Goal: Information Seeking & Learning: Learn about a topic

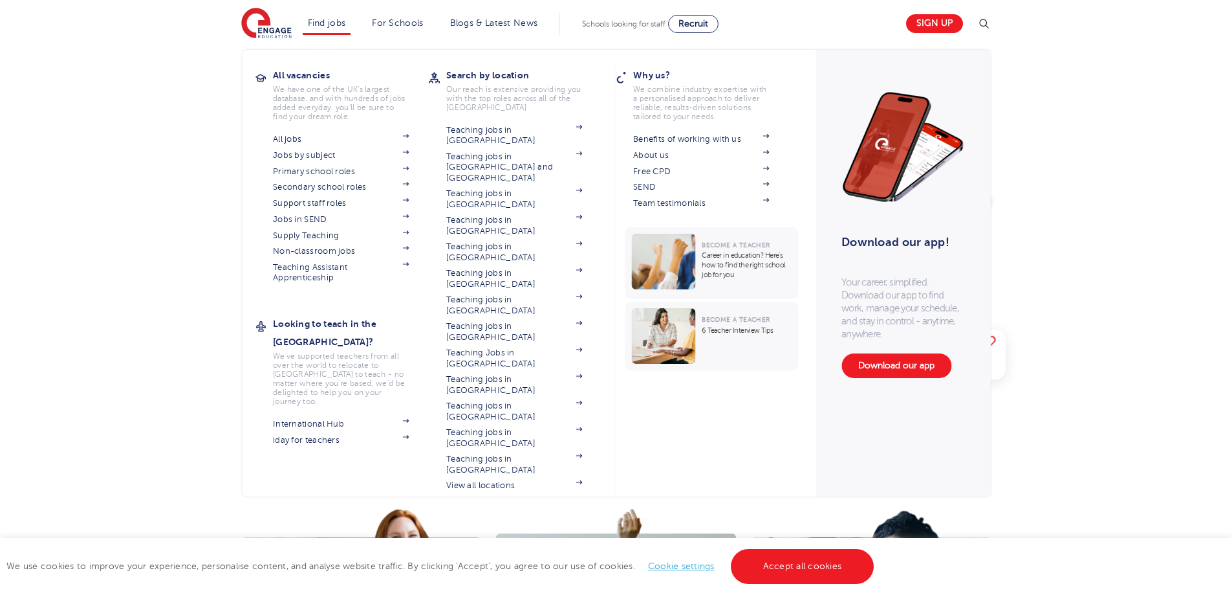
click at [323, 17] on li "Find jobs All vacancies We have one of the UK's largest database. and with hund…" at bounding box center [327, 24] width 49 height 22
click at [317, 221] on link "Jobs in SEND" at bounding box center [341, 219] width 136 height 10
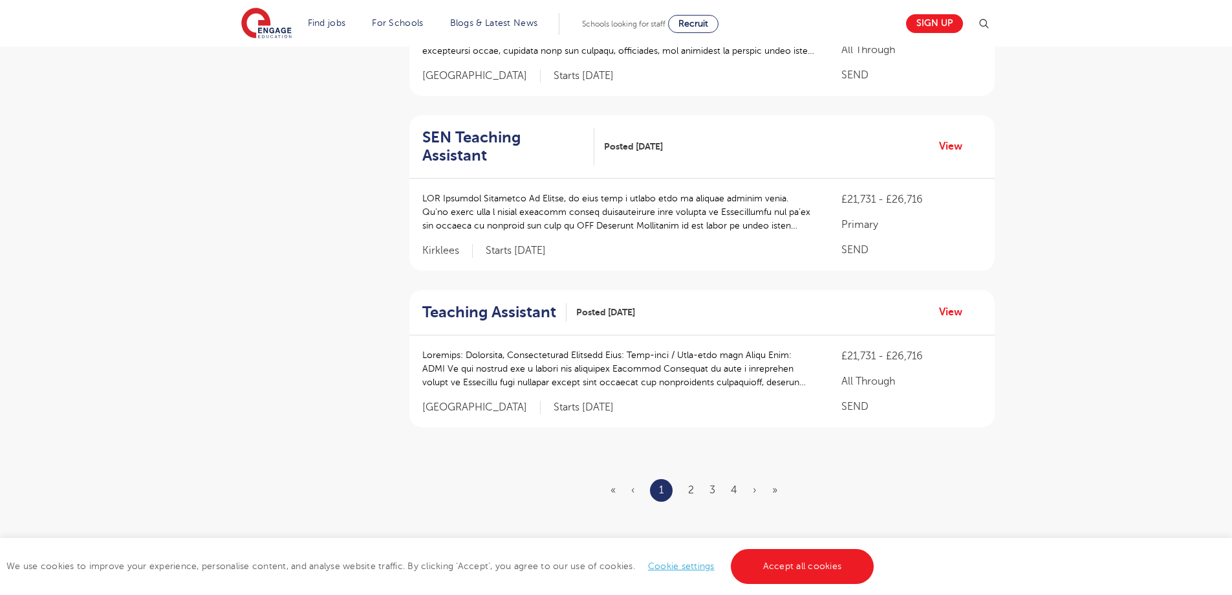
scroll to position [1381, 0]
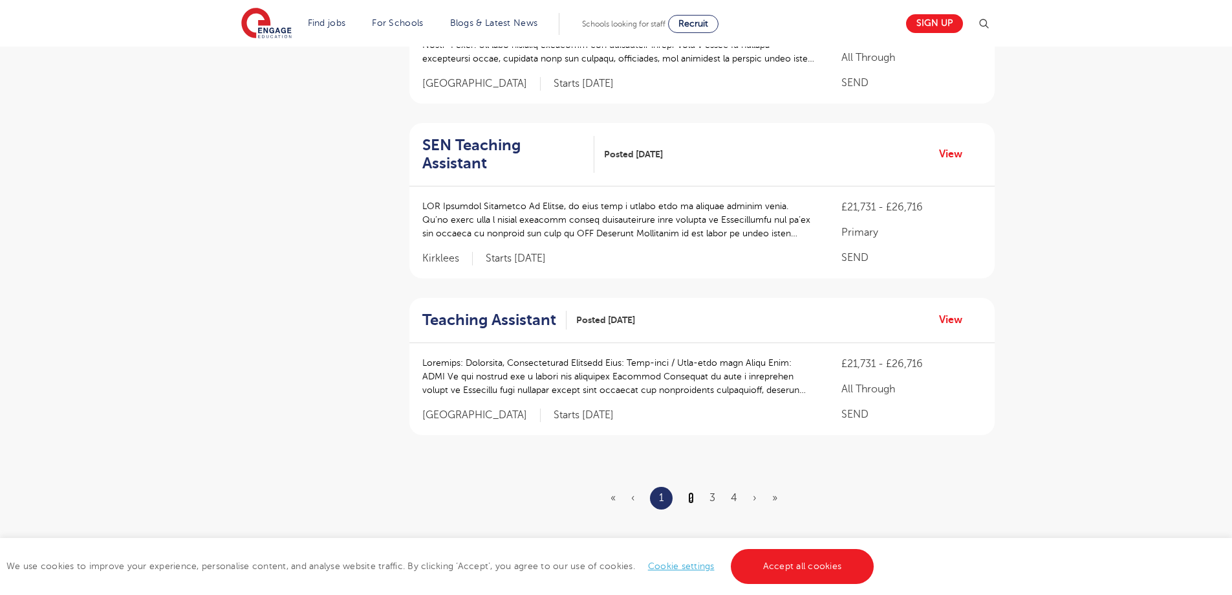
click at [692, 492] on link "2" at bounding box center [691, 498] width 6 height 12
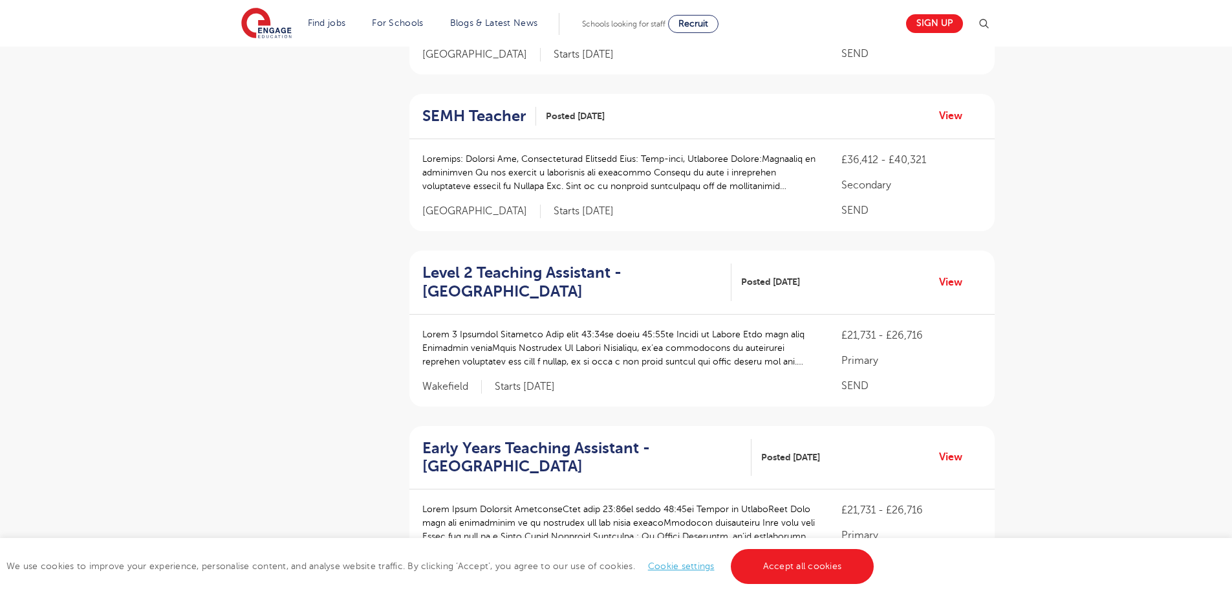
scroll to position [1711, 0]
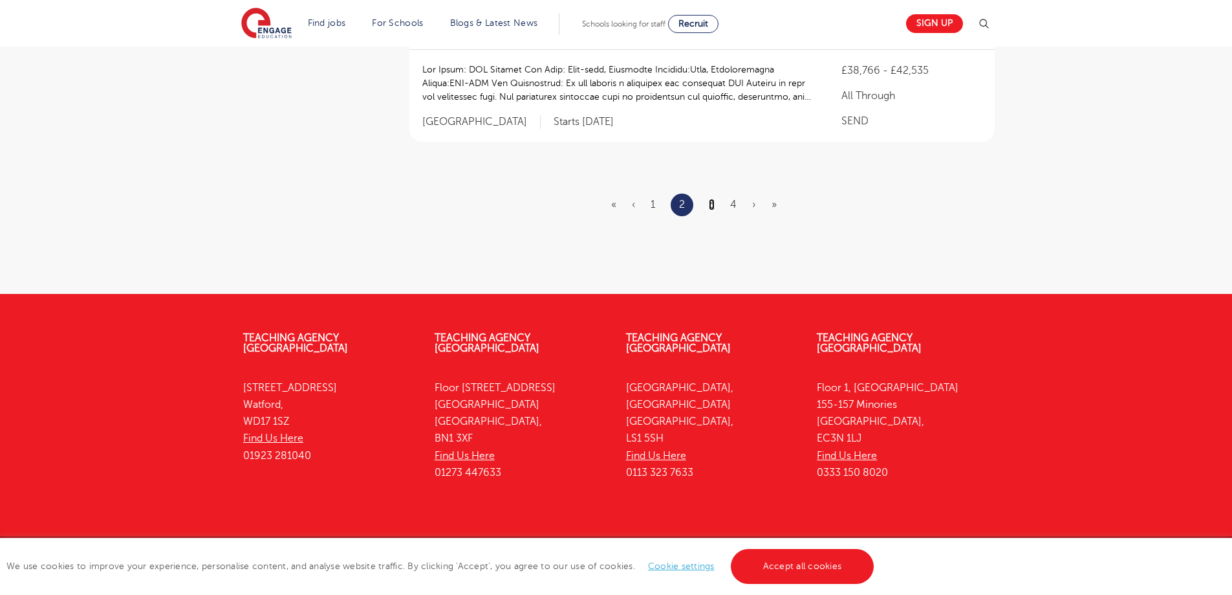
click at [710, 199] on link "3" at bounding box center [712, 205] width 6 height 12
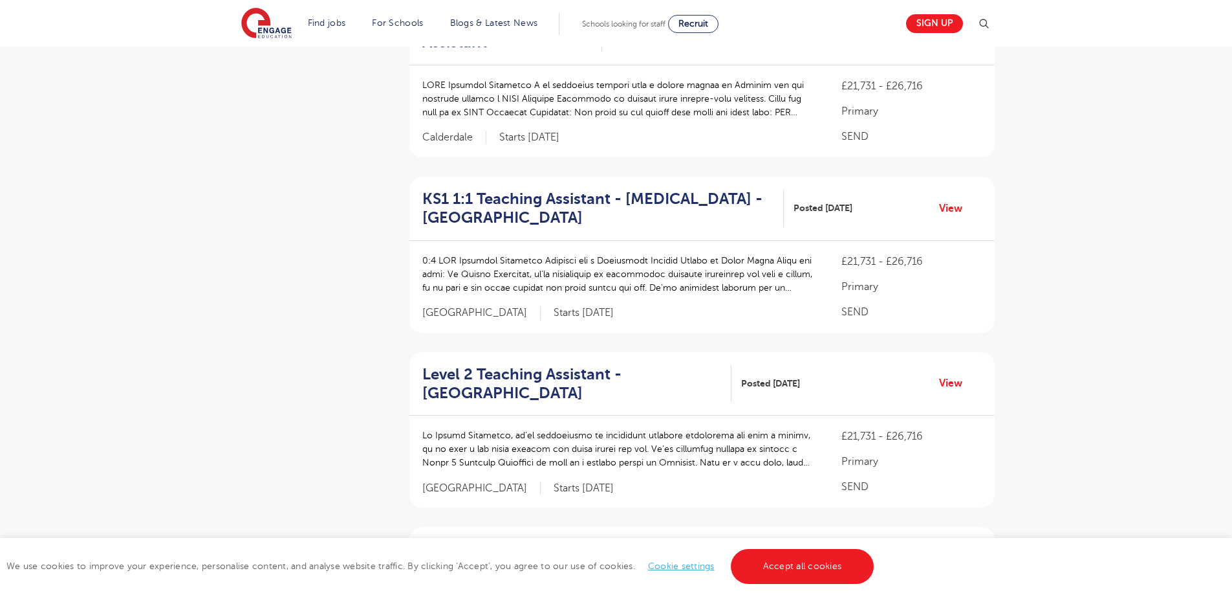
scroll to position [1749, 0]
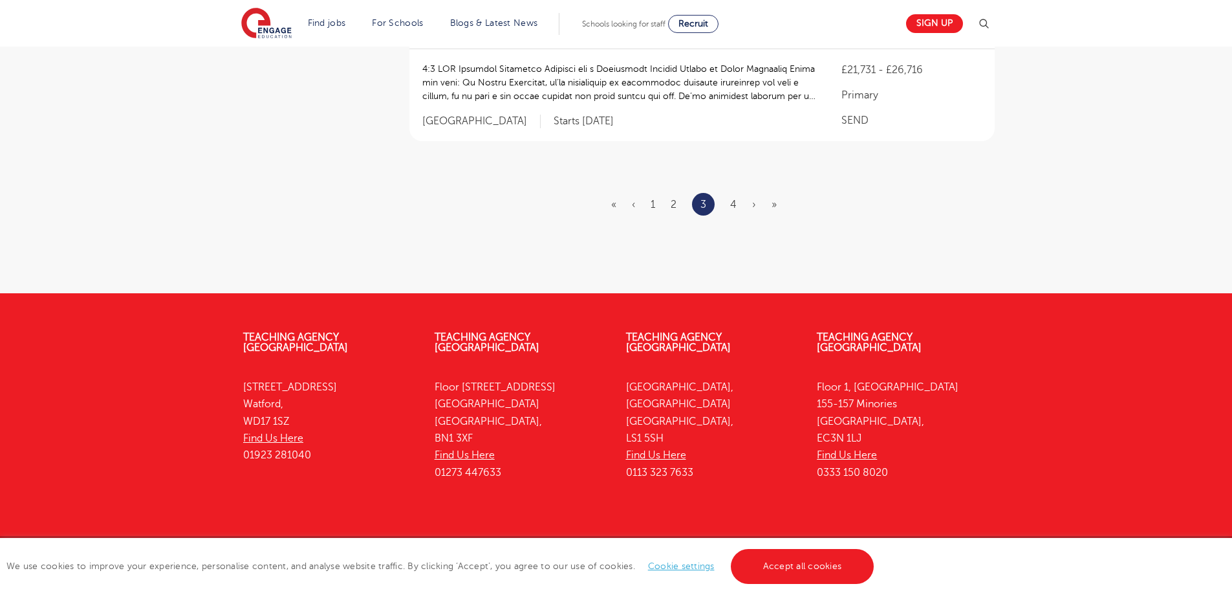
click at [743, 193] on ul "« ‹ 1 2 3 4 › »" at bounding box center [701, 204] width 181 height 23
click at [738, 193] on ul "« ‹ 1 2 3 4 › »" at bounding box center [701, 204] width 181 height 23
click at [737, 199] on link "4" at bounding box center [733, 205] width 6 height 12
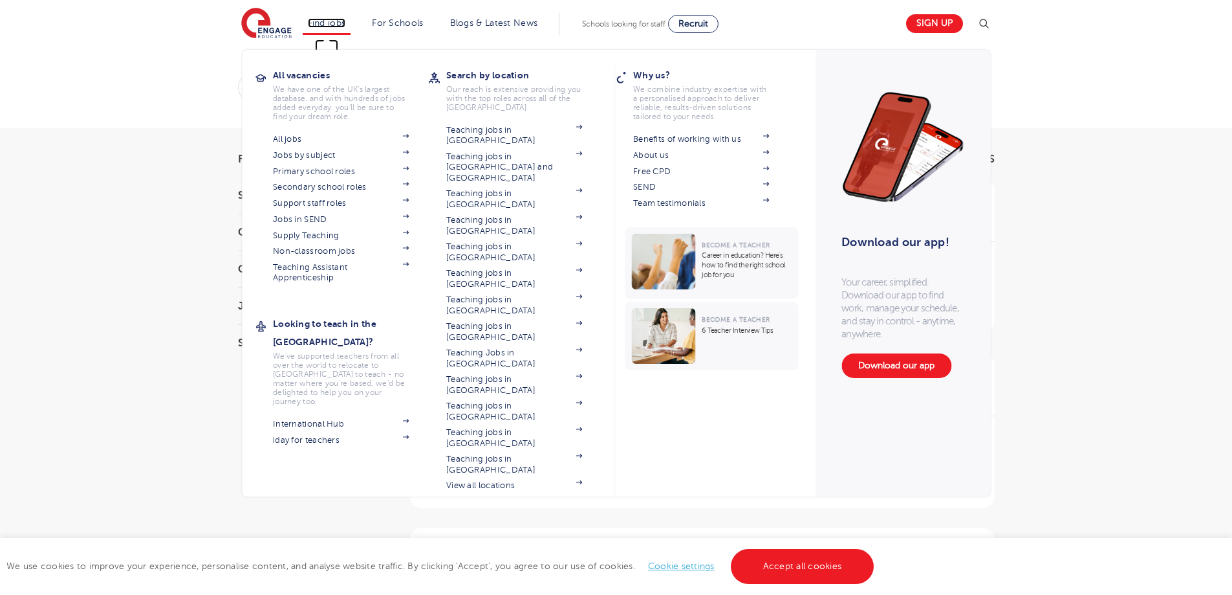
click at [324, 21] on link "Find jobs" at bounding box center [327, 23] width 38 height 10
click at [333, 204] on link "Support staff roles" at bounding box center [341, 203] width 136 height 10
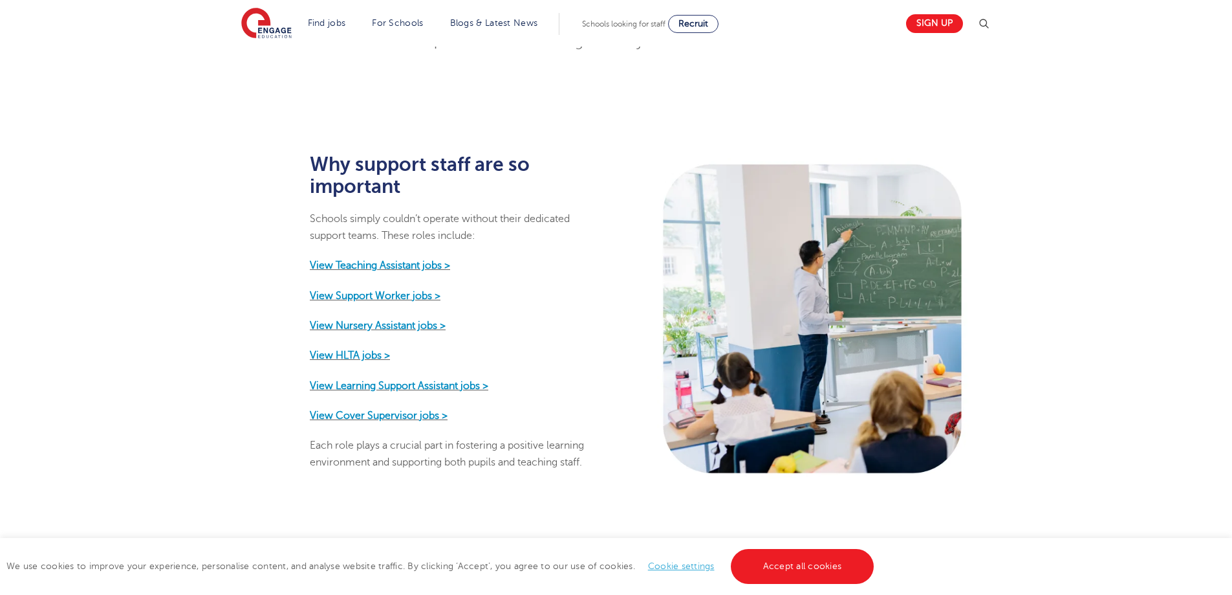
scroll to position [526, 0]
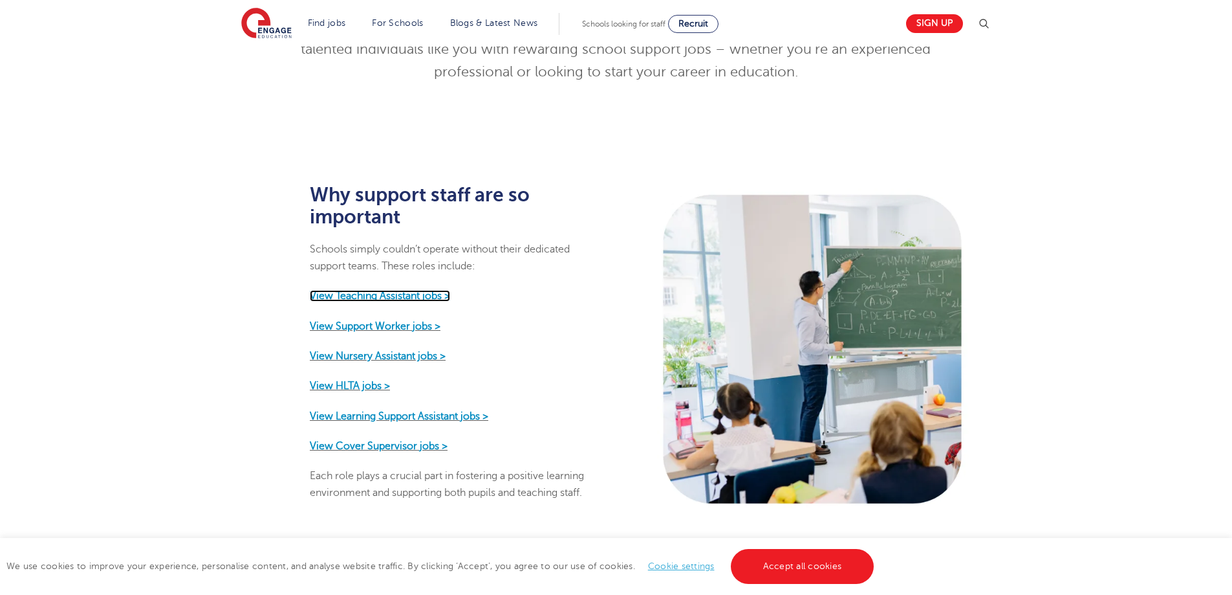
click at [395, 290] on strong "View Teaching Assistant jobs >" at bounding box center [380, 296] width 140 height 12
click at [388, 410] on strong "View Learning Support Assistant jobs >" at bounding box center [399, 416] width 179 height 12
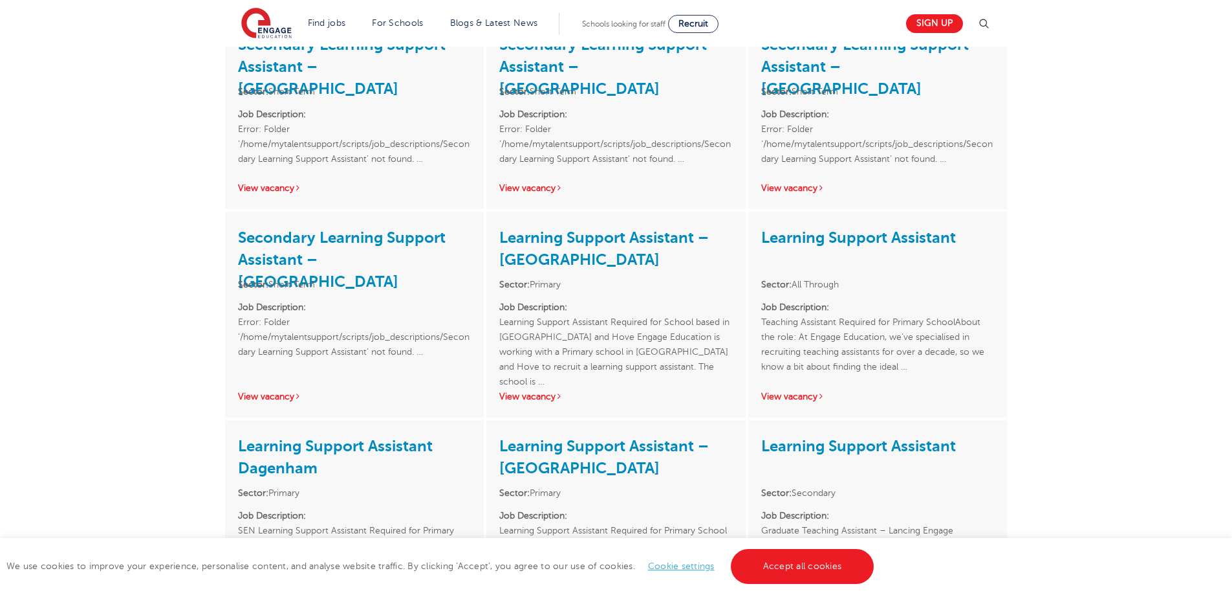
scroll to position [293, 0]
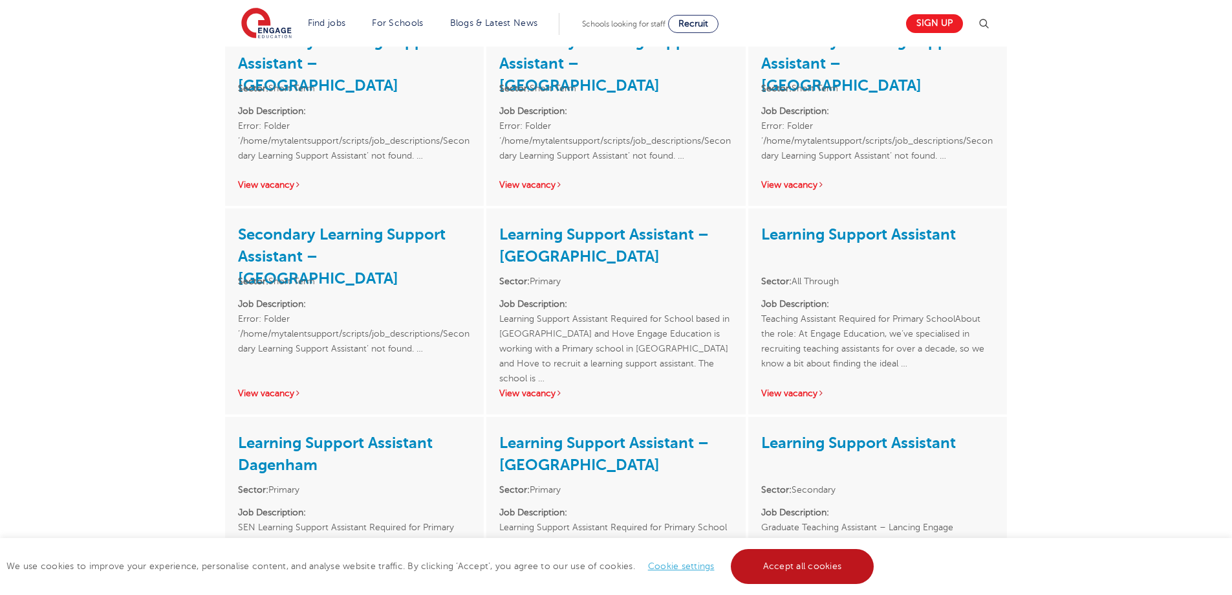
click at [797, 559] on link "Accept all cookies" at bounding box center [803, 566] width 144 height 35
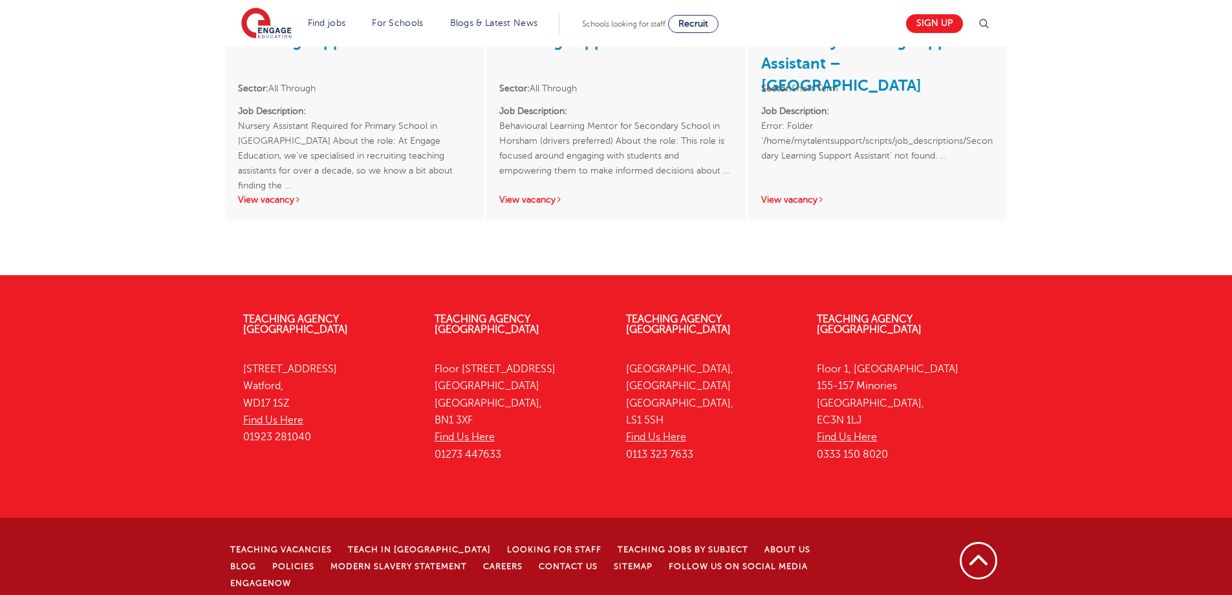
scroll to position [0, 0]
